Goal: Transaction & Acquisition: Purchase product/service

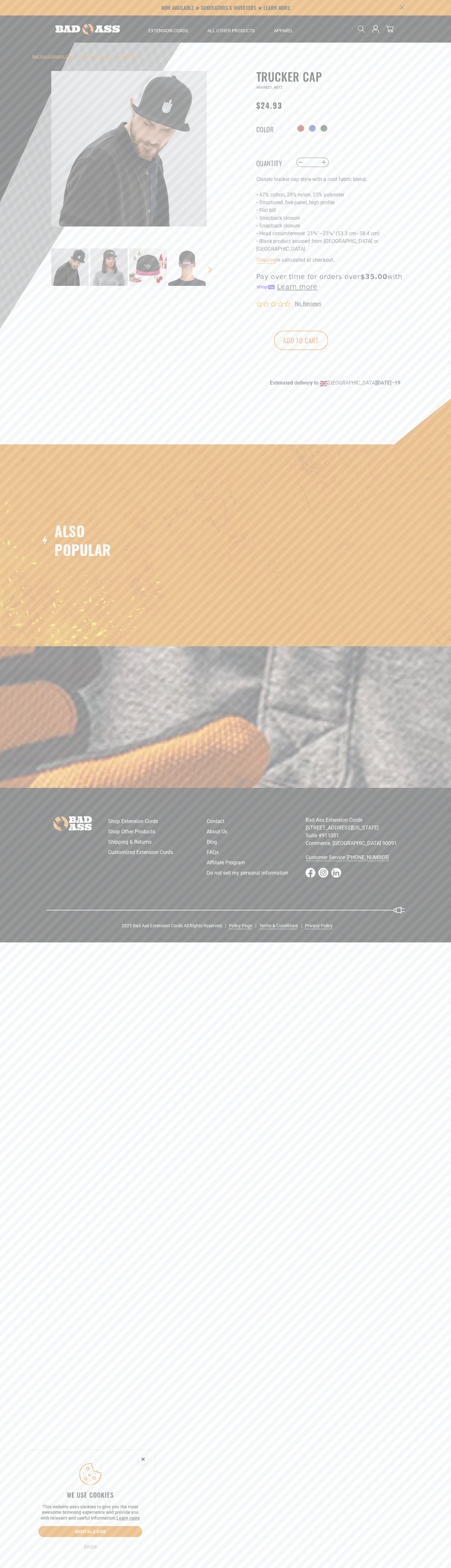
click at [308, 301] on span "No reviews" at bounding box center [308, 304] width 26 height 7
click at [130, 326] on main-product-gallery at bounding box center [129, 326] width 184 height 13
click at [328, 334] on button "Add to cart" at bounding box center [301, 340] width 54 height 20
click at [390, 29] on icon at bounding box center [390, 29] width 7 height 7
